Goal: Navigation & Orientation: Go to known website

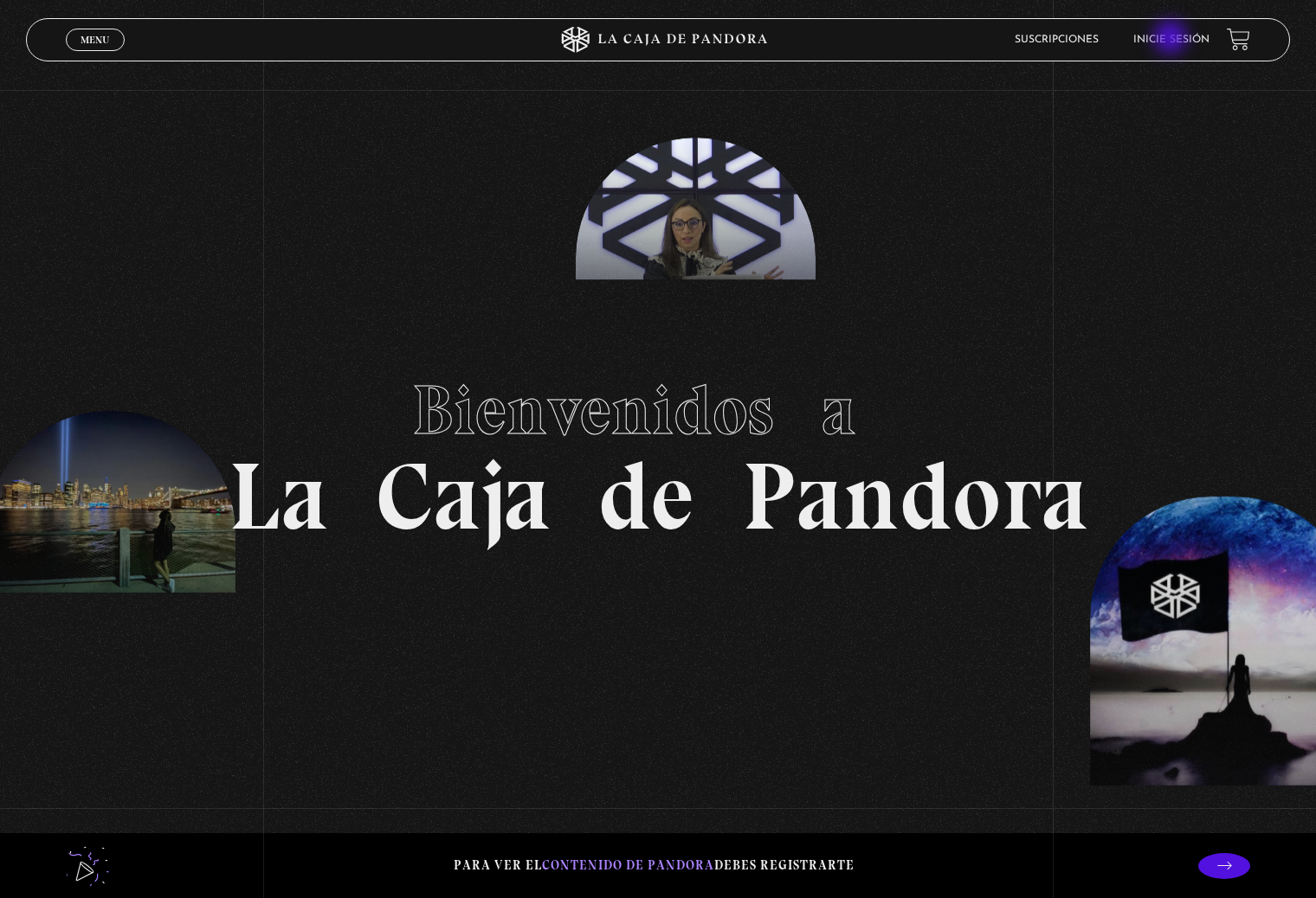
click at [1172, 39] on link "Inicie sesión" at bounding box center [1170, 39] width 76 height 10
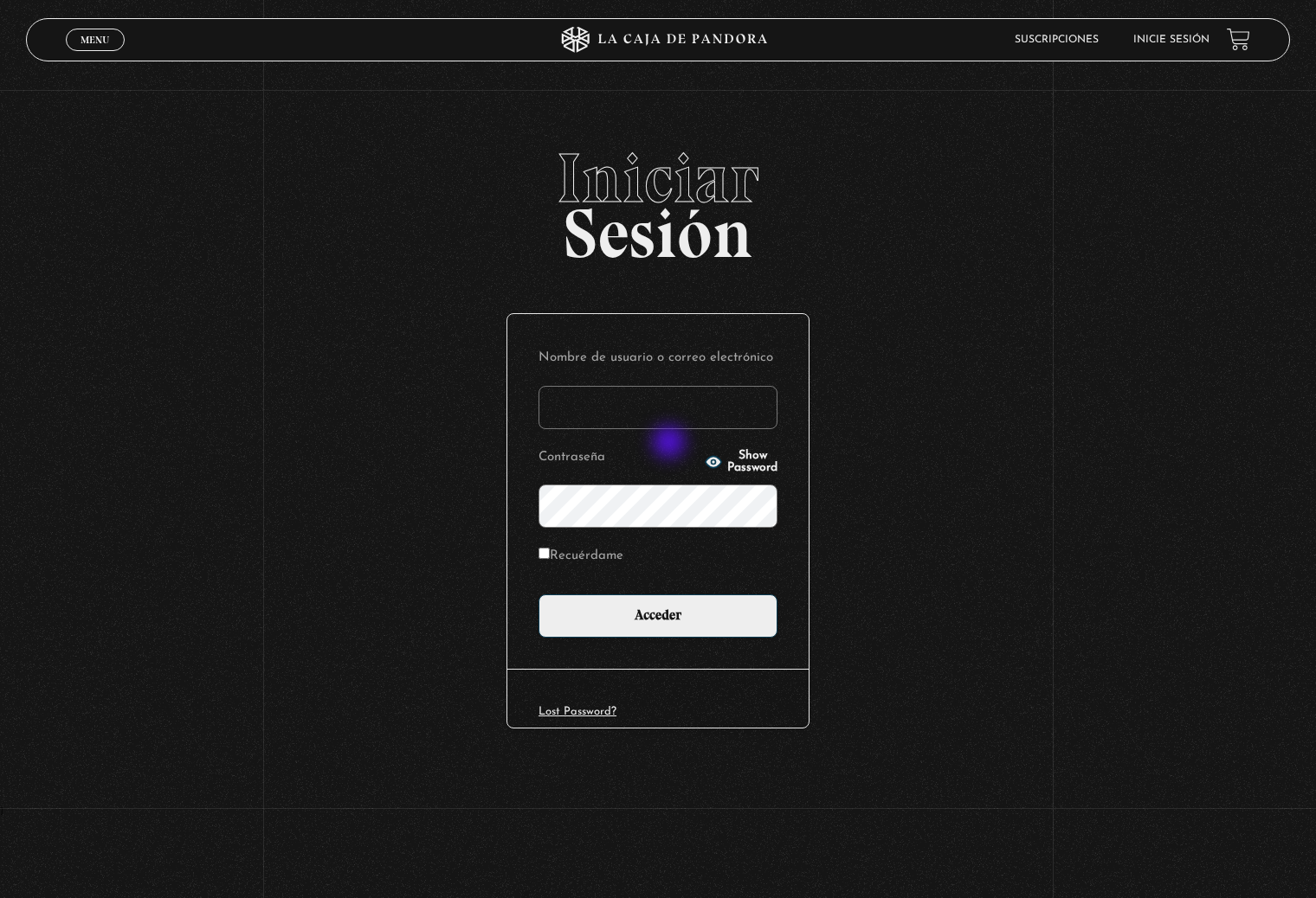
type input "[EMAIL_ADDRESS][DOMAIN_NAME]"
click at [568, 556] on label "Recuérdame" at bounding box center [581, 557] width 85 height 27
click at [549, 556] on input "Recuérdame" at bounding box center [544, 553] width 11 height 11
checkbox input "true"
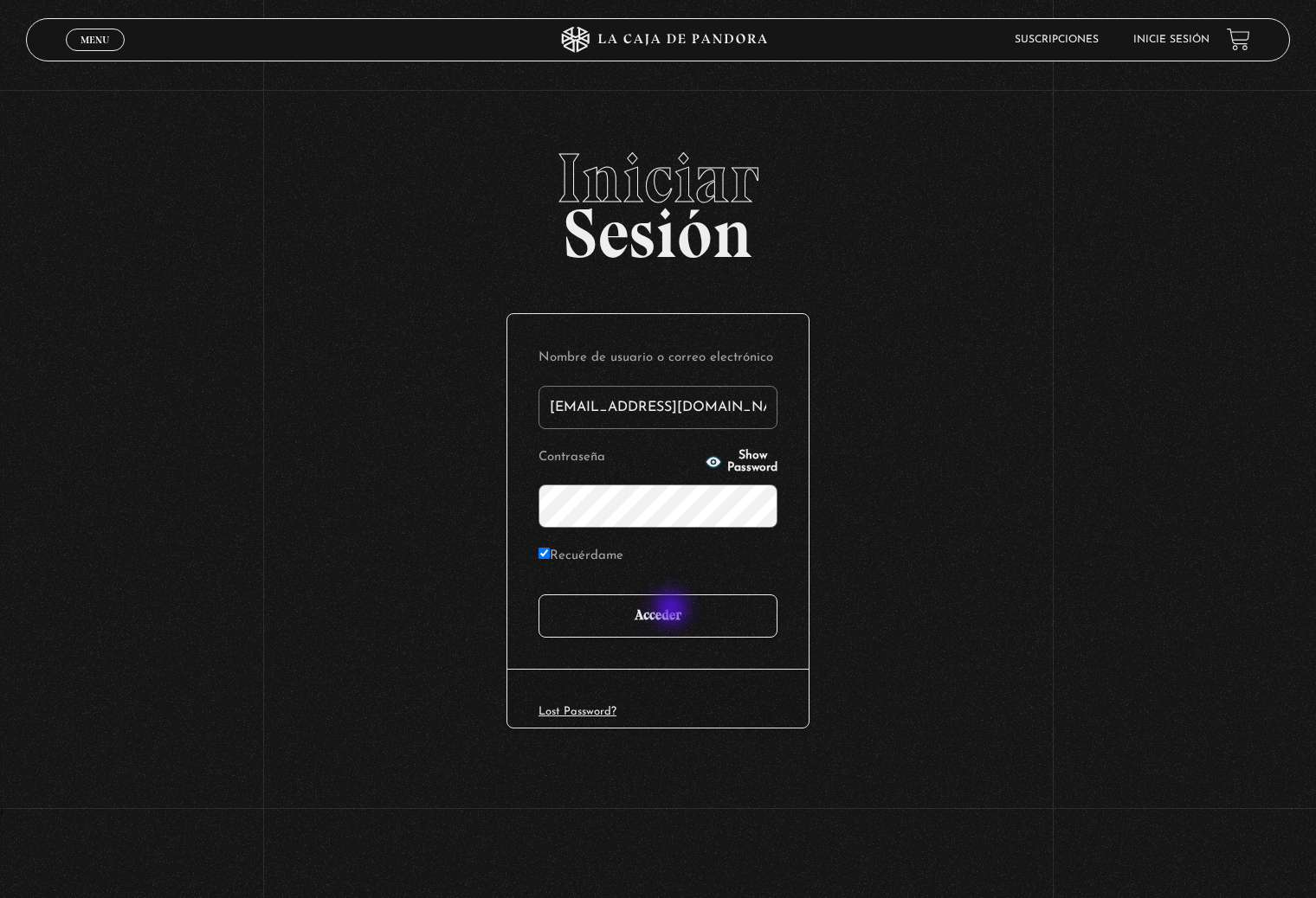
click at [676, 611] on input "Acceder" at bounding box center [658, 615] width 239 height 43
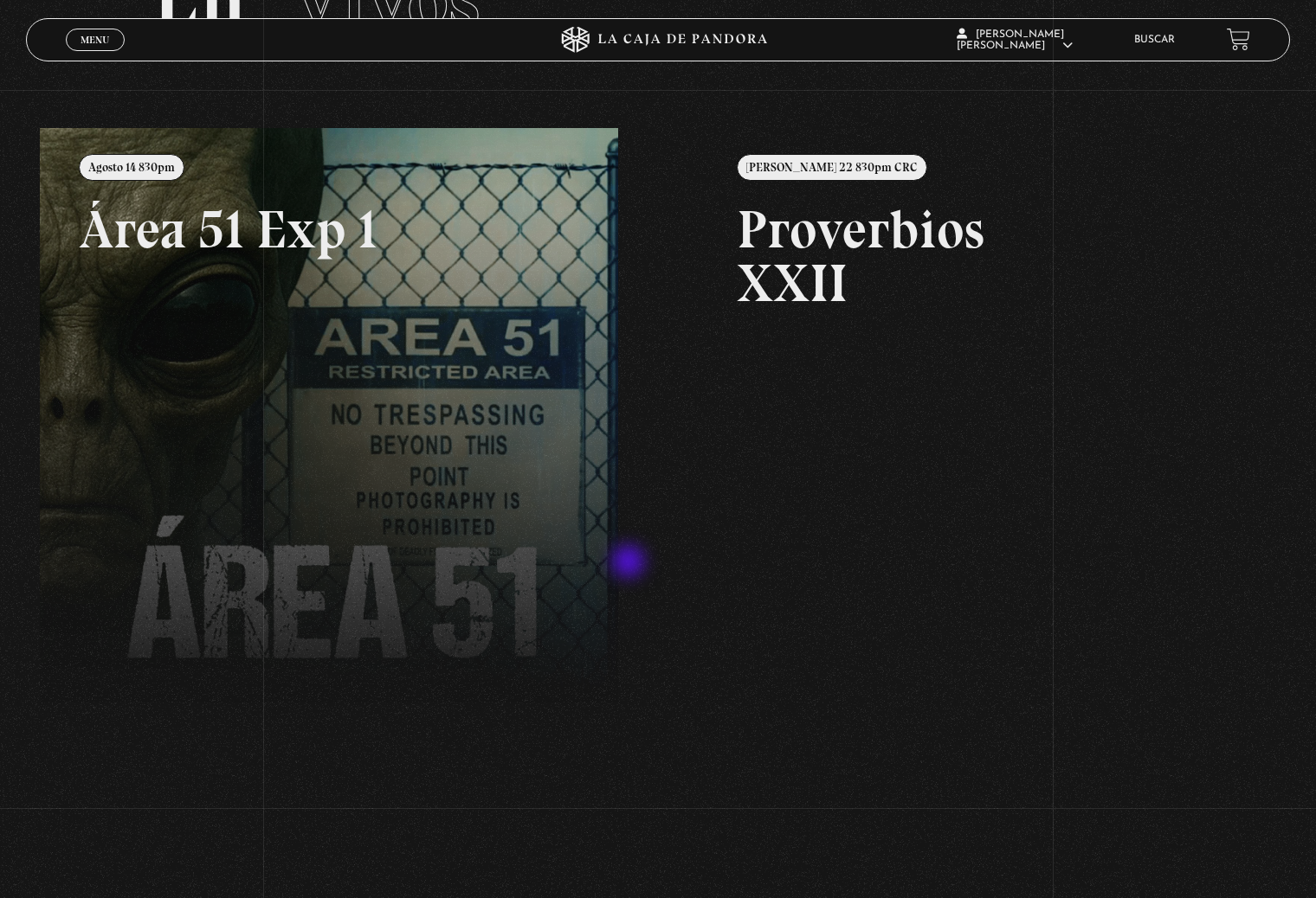
scroll to position [216, 0]
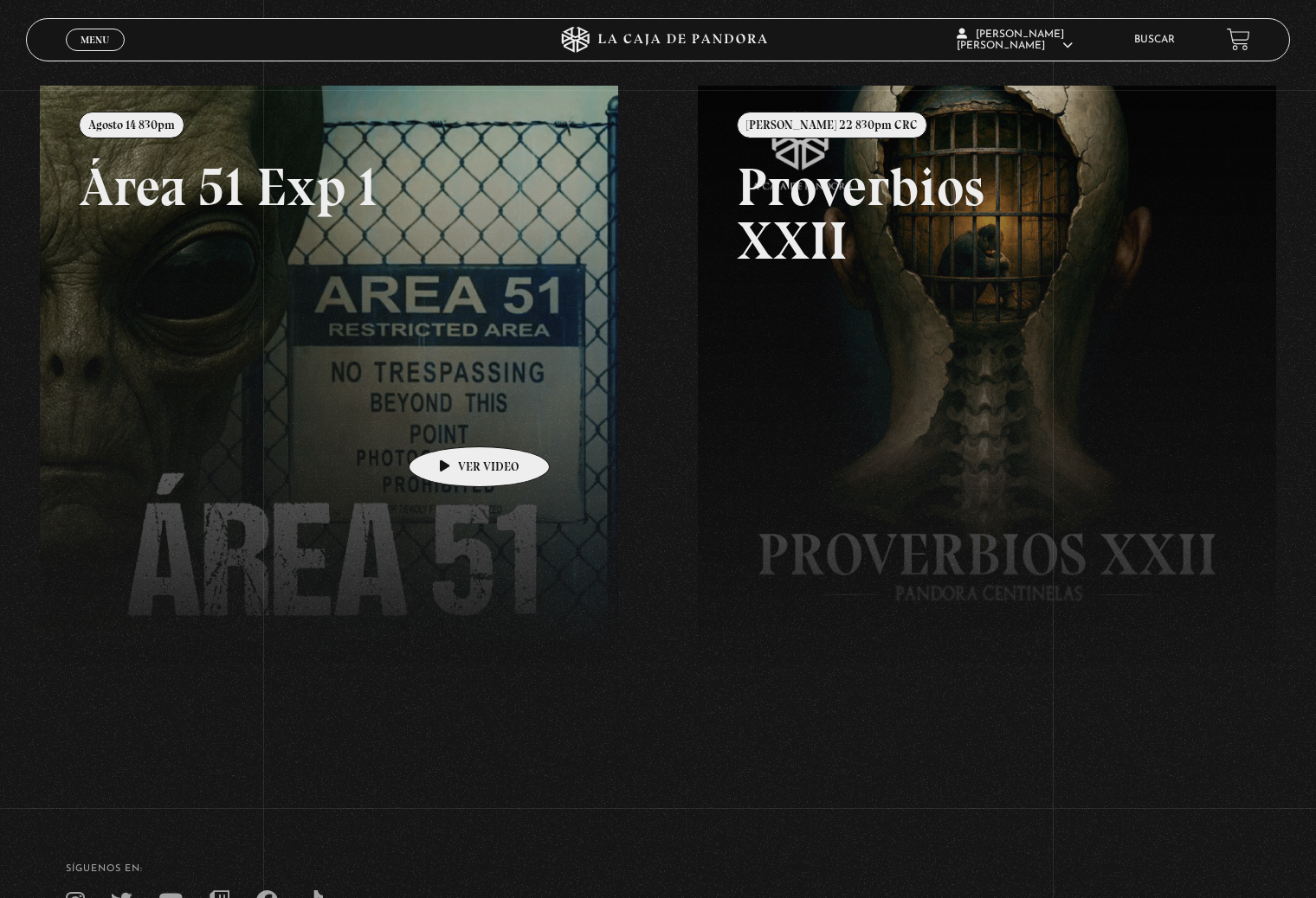
click at [452, 420] on link at bounding box center [697, 535] width 1316 height 898
